Goal: Task Accomplishment & Management: Manage account settings

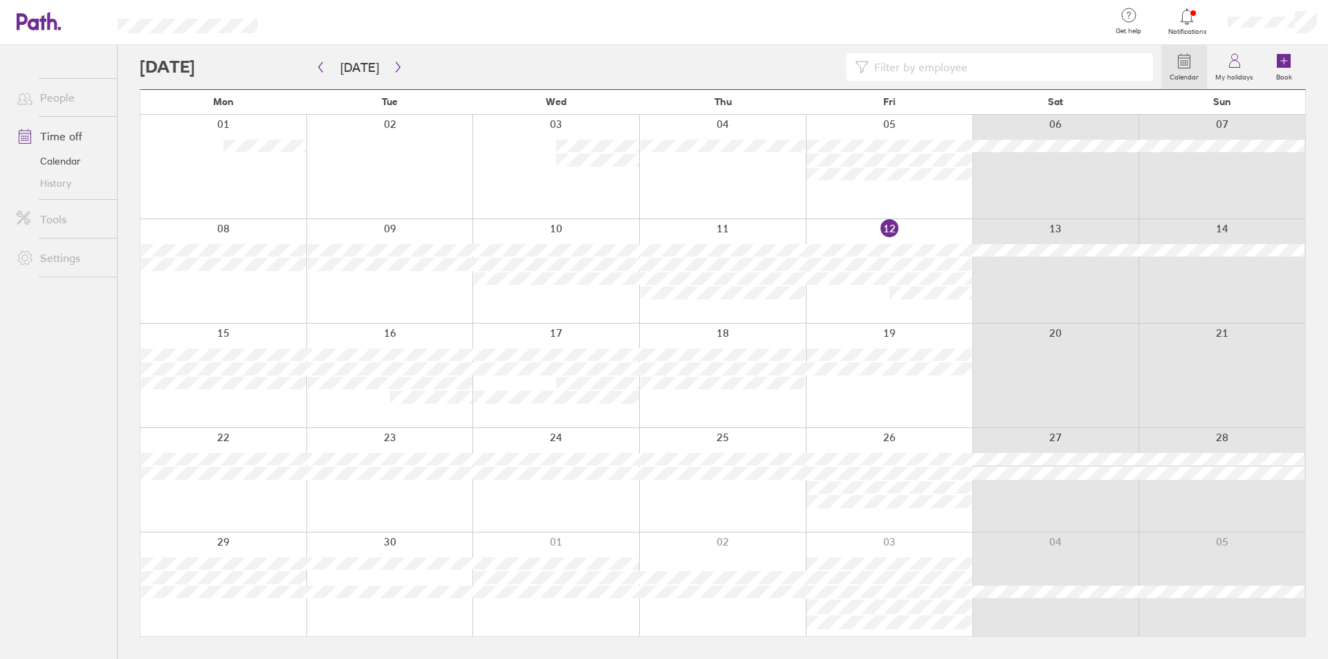
click at [1000, 215] on div at bounding box center [1056, 167] width 167 height 104
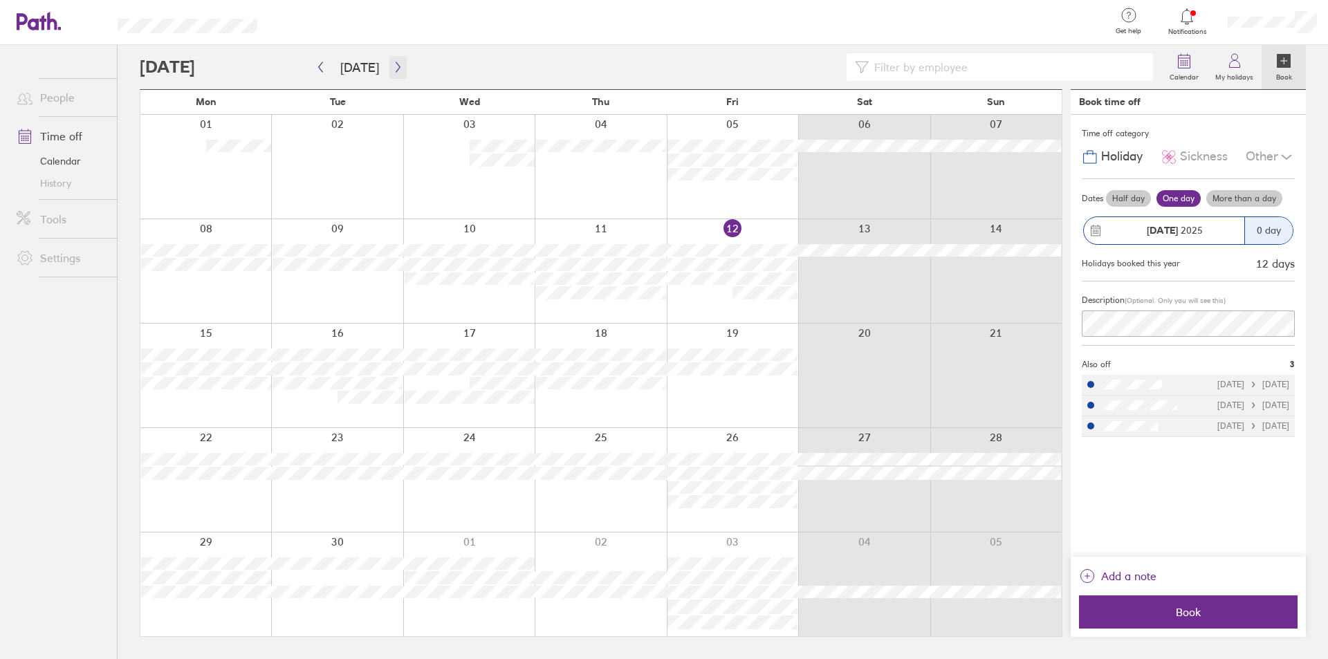
click at [393, 65] on icon "button" at bounding box center [398, 67] width 10 height 11
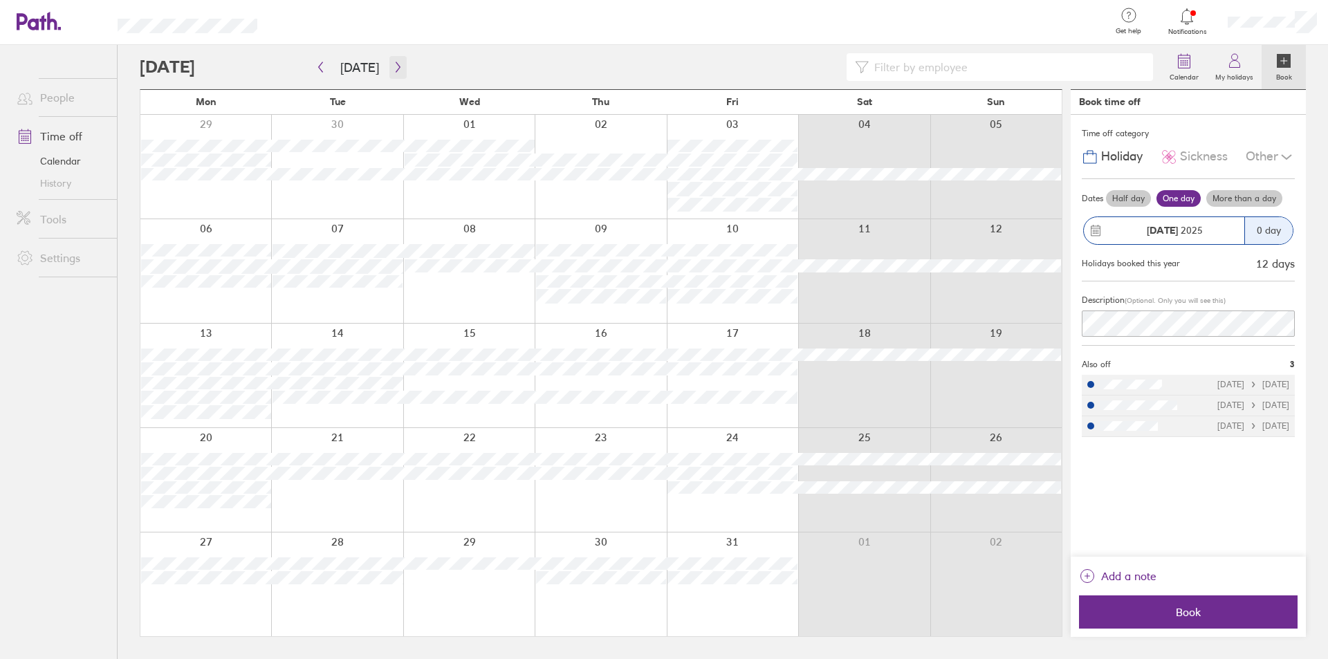
click at [393, 65] on icon "button" at bounding box center [398, 67] width 10 height 11
